Goal: Go to known website: Access a specific website the user already knows

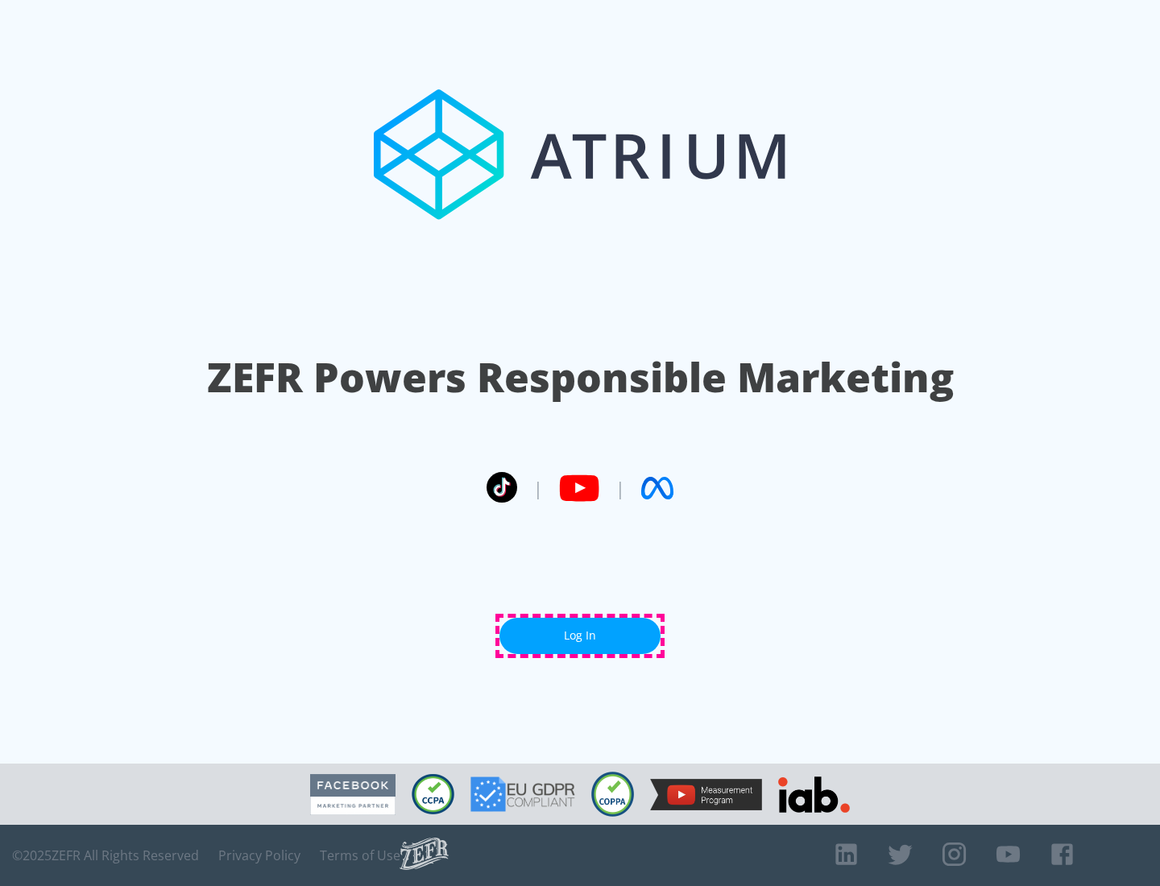
click at [580, 635] on link "Log In" at bounding box center [579, 636] width 161 height 36
